Goal: Information Seeking & Learning: Learn about a topic

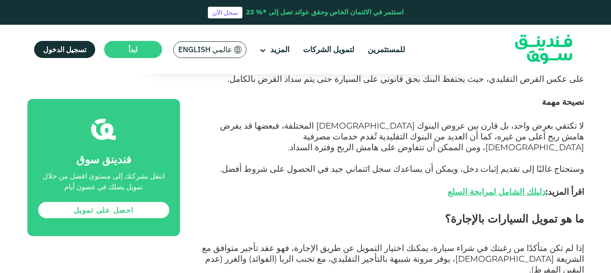
scroll to position [763, 0]
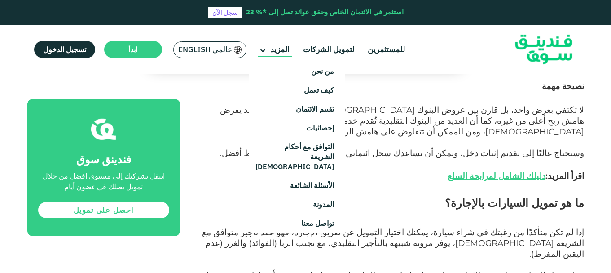
click at [273, 50] on span "المزيد" at bounding box center [279, 49] width 19 height 10
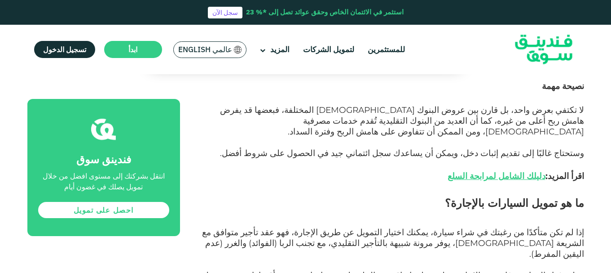
click at [543, 45] on img at bounding box center [544, 49] width 88 height 45
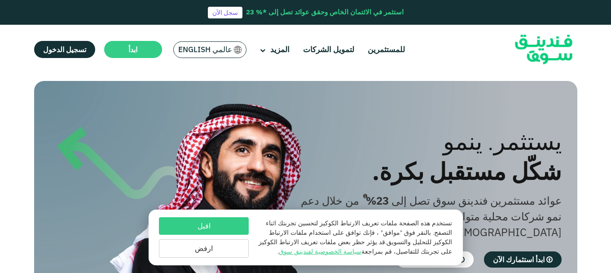
click at [216, 248] on button "ارفض" at bounding box center [204, 248] width 90 height 18
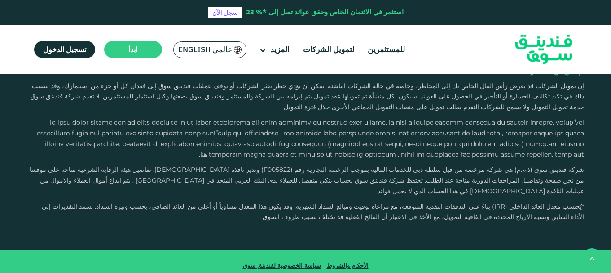
scroll to position [1258, 0]
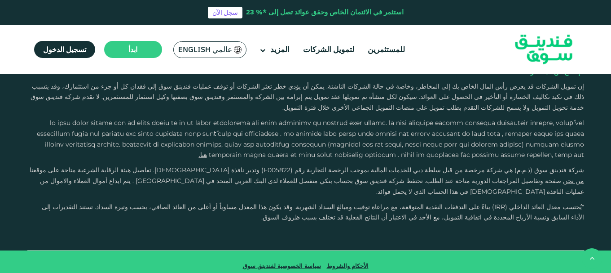
type tc-range-slider "4"
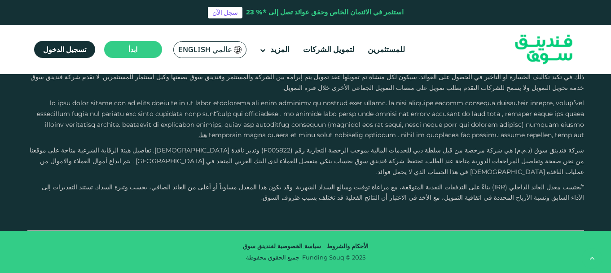
click at [137, 40] on ul "للمستثمرين لتمويل الشركات المزيد من نحن كيف تعمل" at bounding box center [219, 49] width 385 height 21
